Goal: Information Seeking & Learning: Learn about a topic

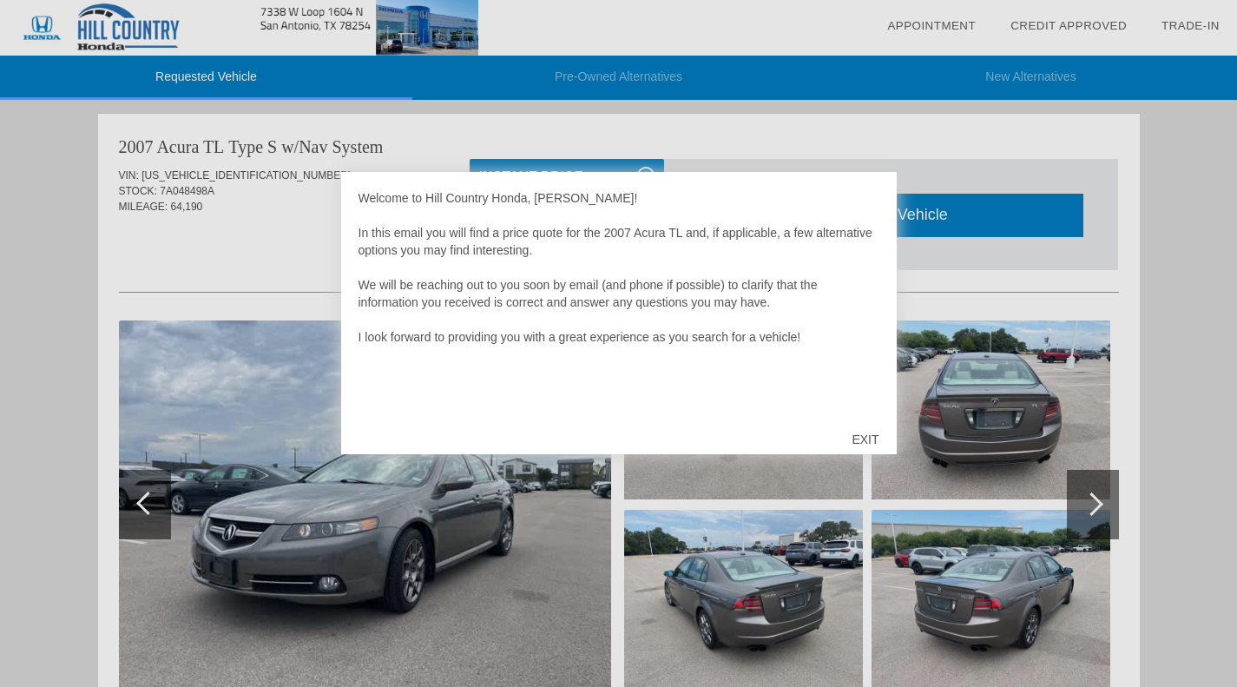
click at [866, 438] on div "EXIT" at bounding box center [865, 439] width 62 height 52
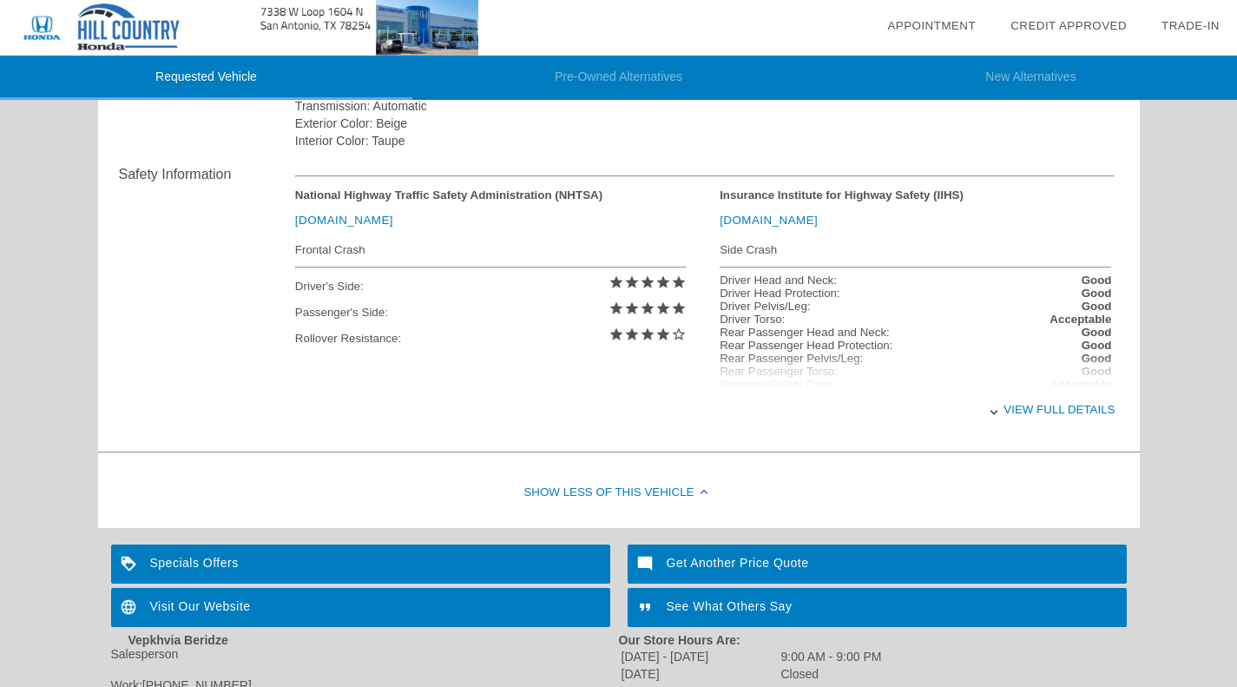
scroll to position [672, 0]
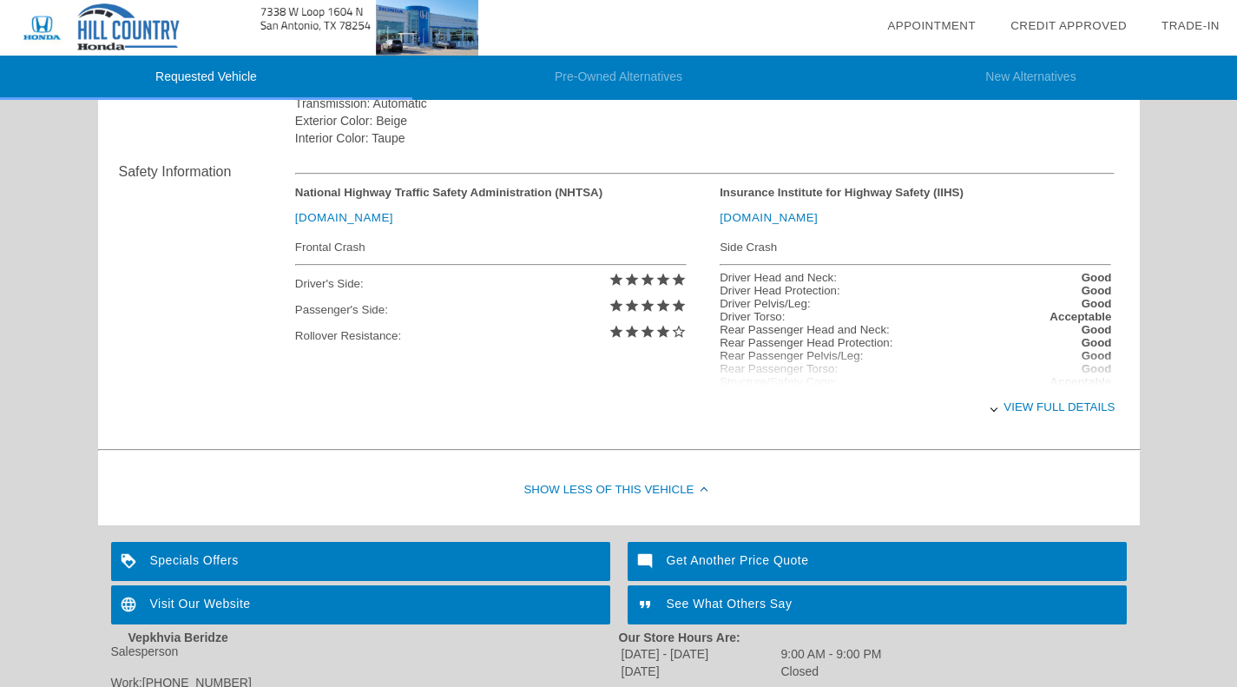
click at [1019, 407] on div "View full details" at bounding box center [705, 407] width 821 height 43
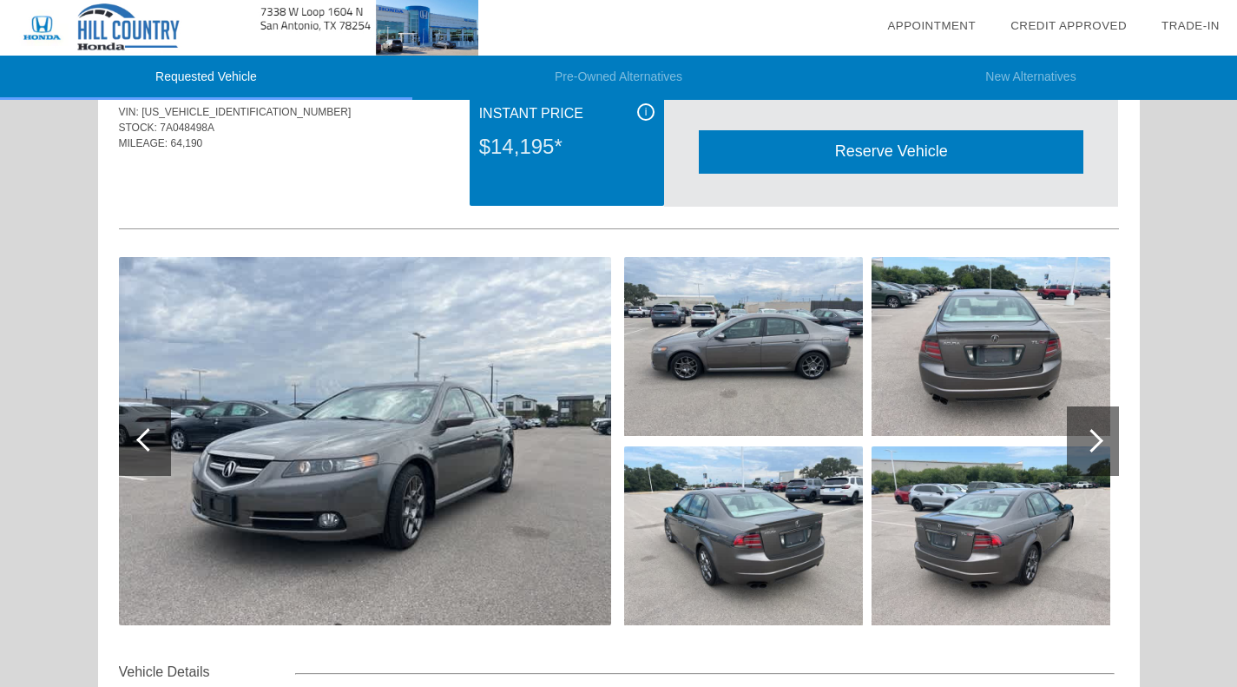
scroll to position [56, 0]
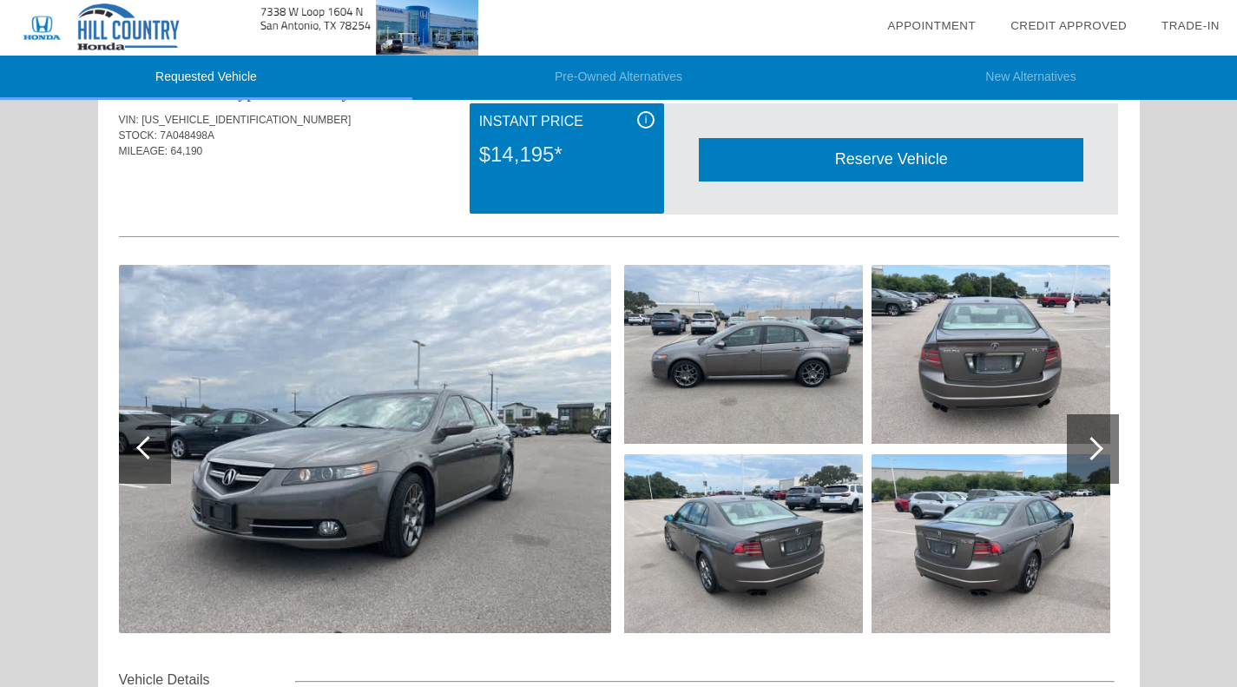
click at [1095, 458] on div at bounding box center [1093, 448] width 52 height 69
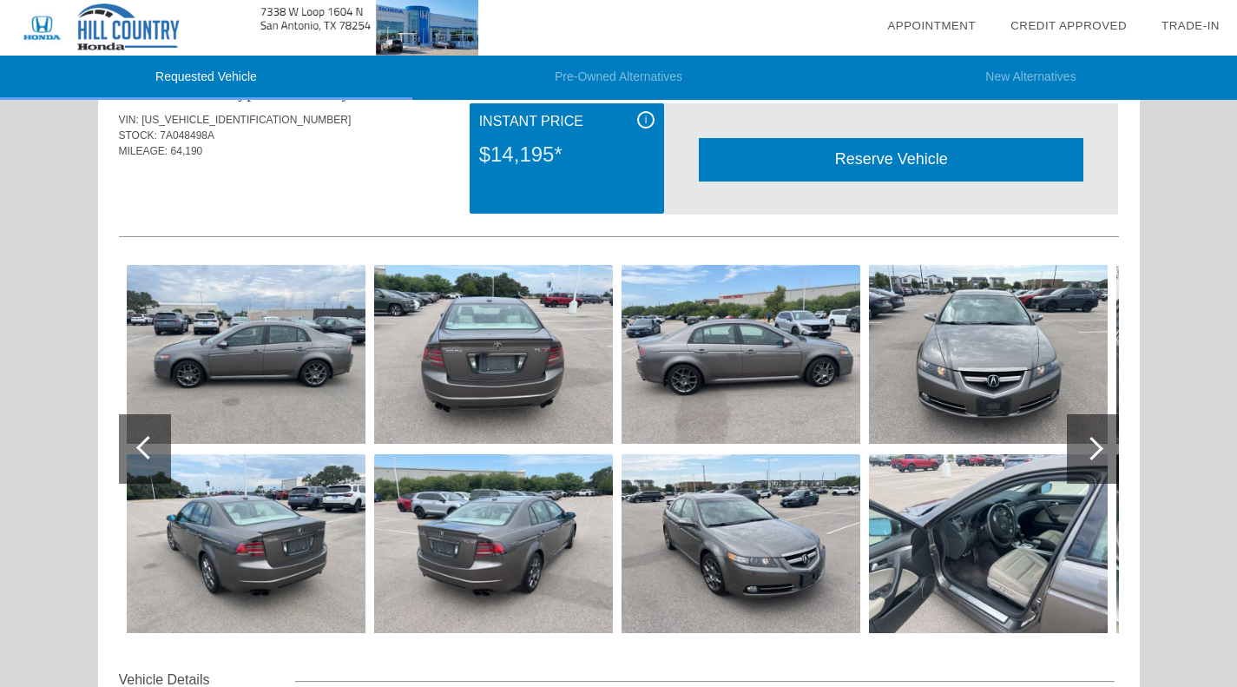
click at [1095, 458] on div at bounding box center [1093, 448] width 52 height 69
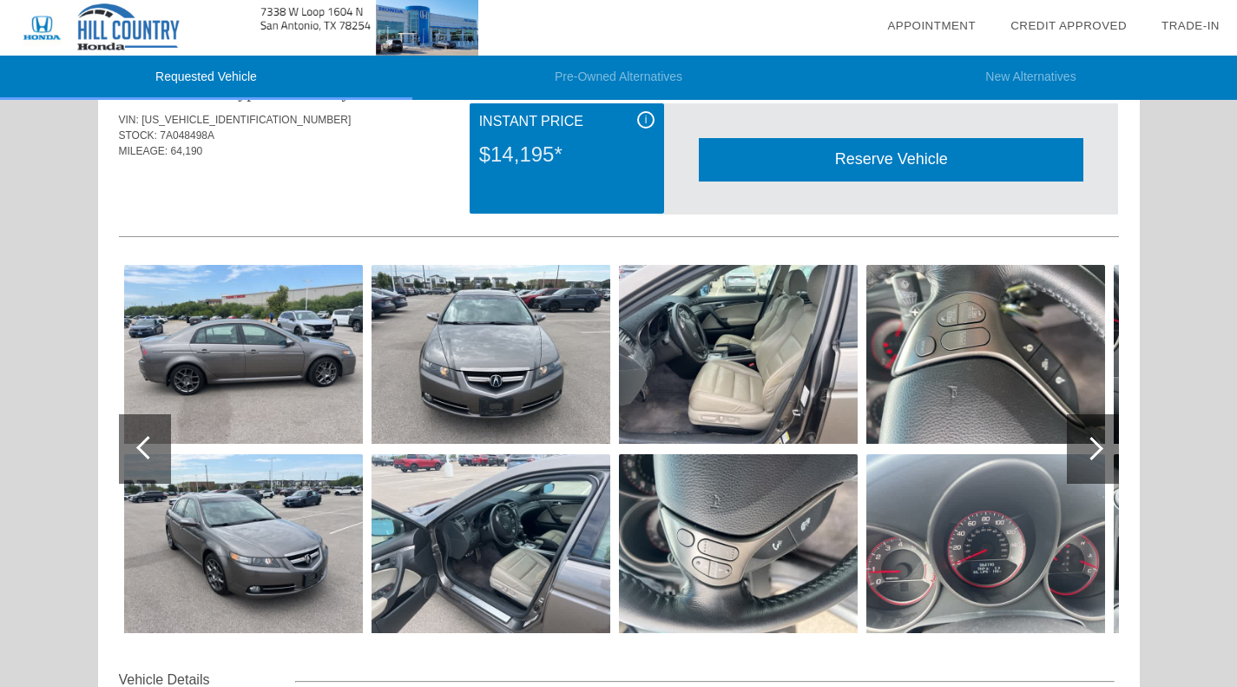
click at [1095, 458] on div at bounding box center [1093, 448] width 52 height 69
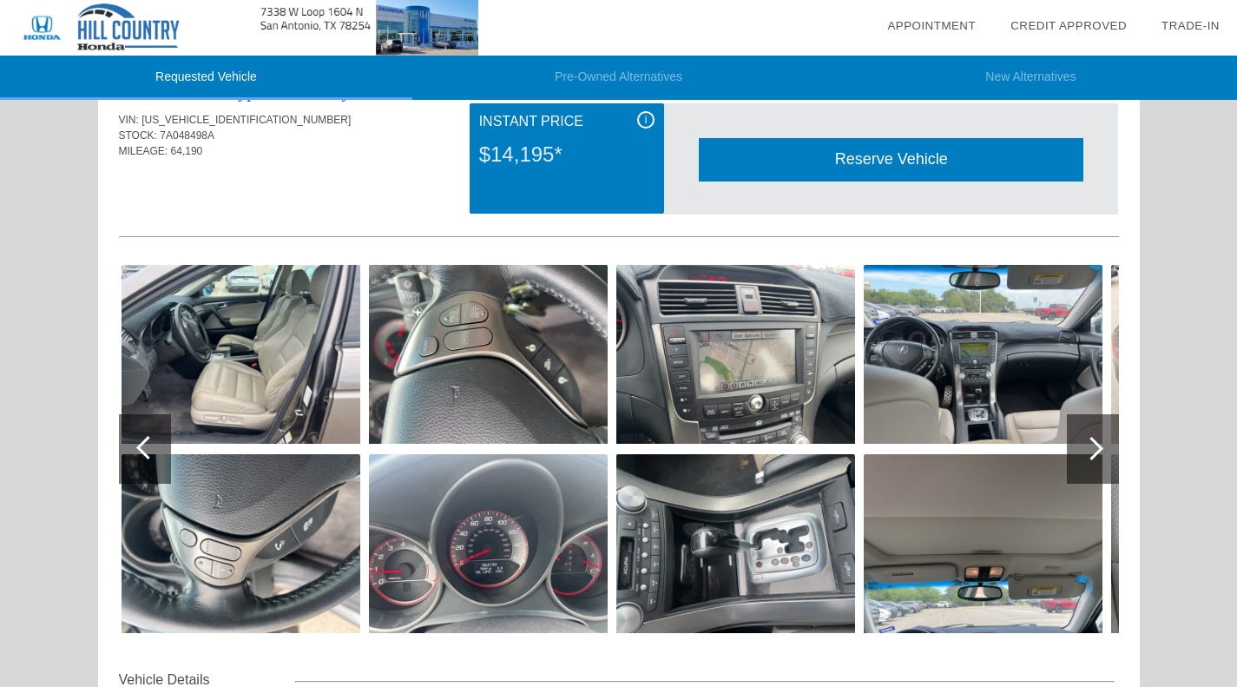
click at [1095, 458] on div at bounding box center [1093, 448] width 52 height 69
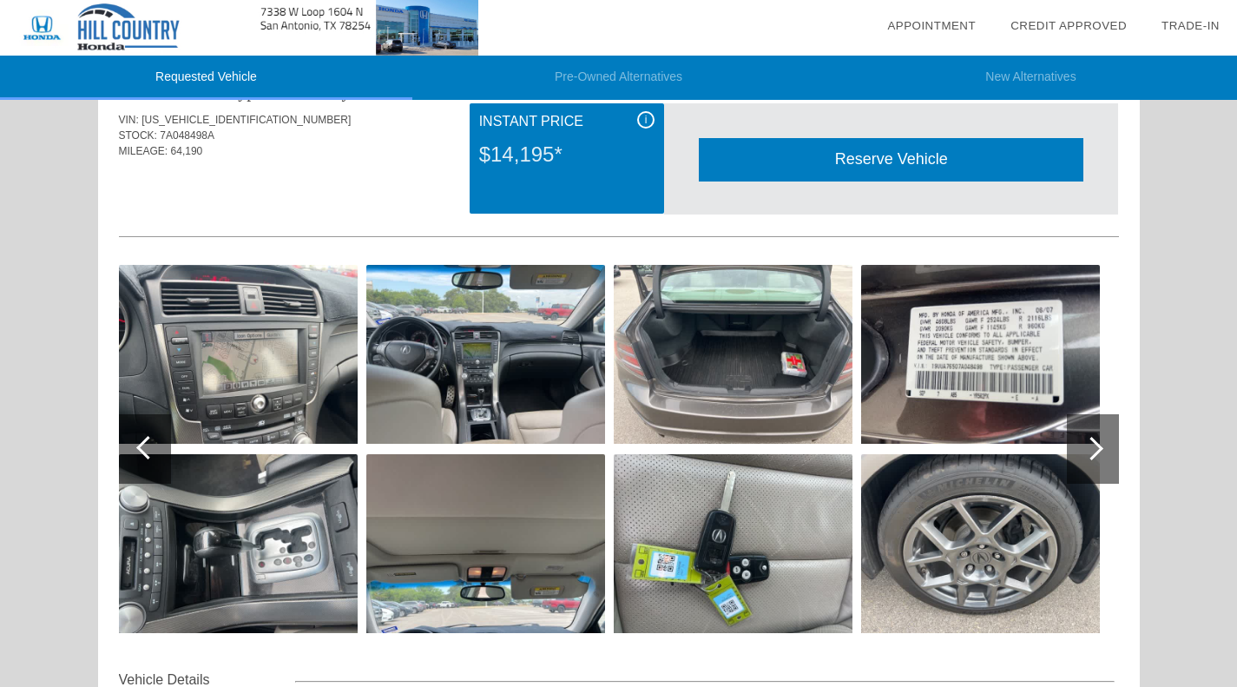
click at [1095, 458] on div at bounding box center [1093, 448] width 52 height 69
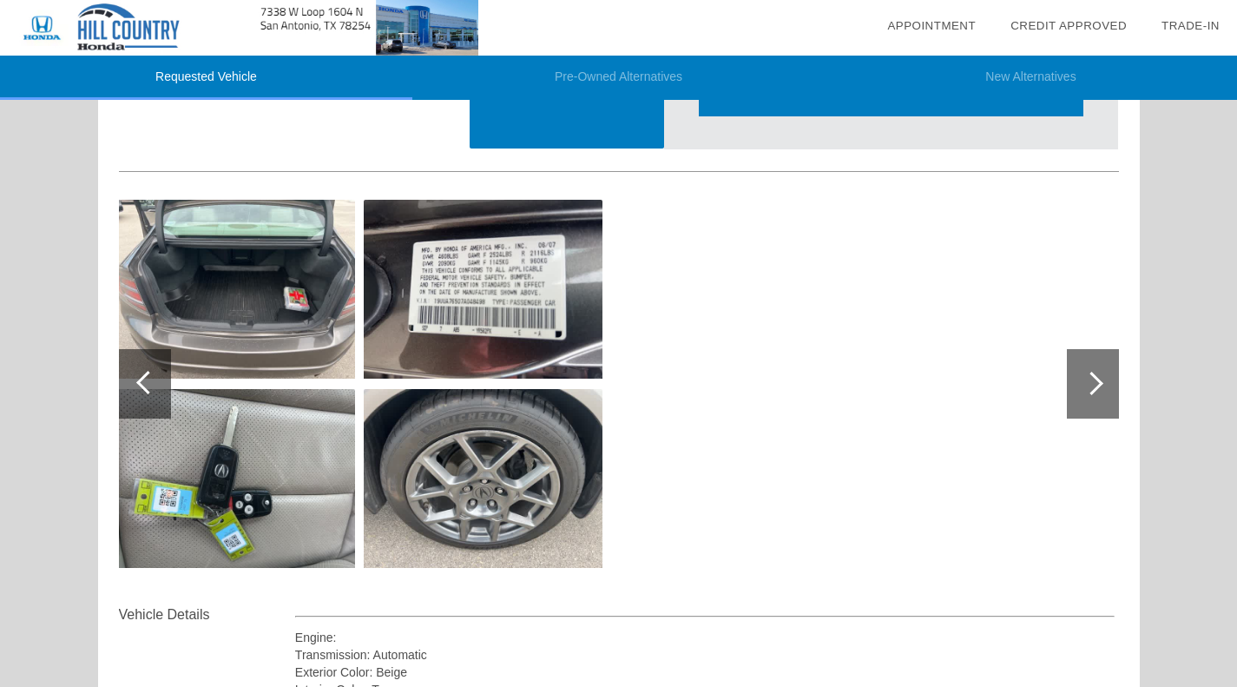
scroll to position [0, 0]
